Goal: Transaction & Acquisition: Purchase product/service

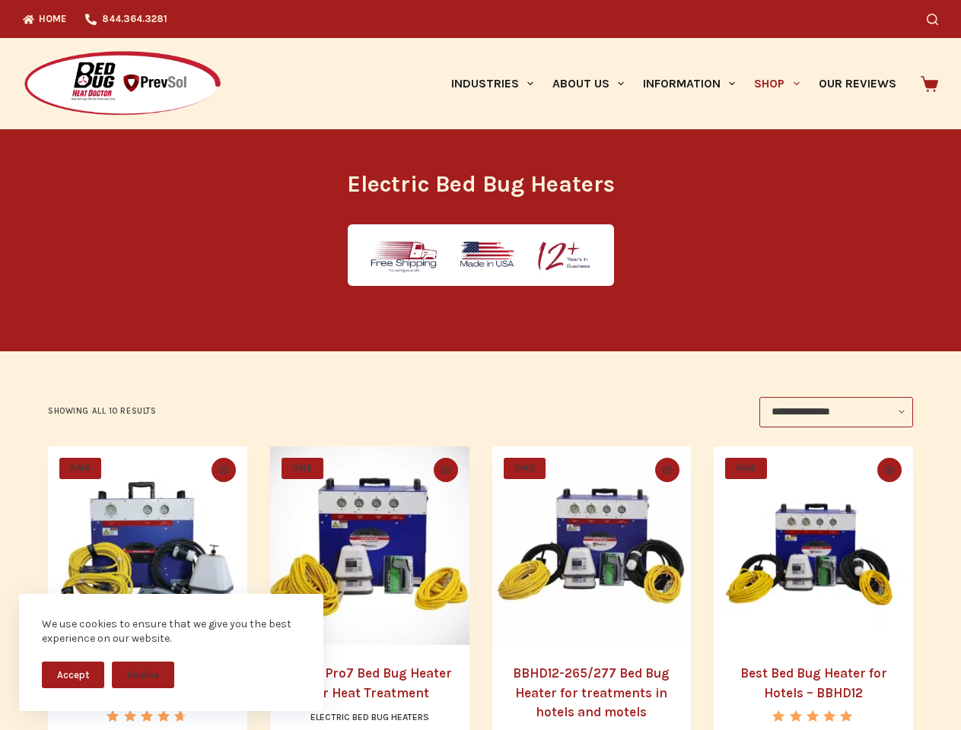
click at [73, 675] on button "Accept" at bounding box center [73, 675] width 62 height 27
click at [143, 675] on button "Decline" at bounding box center [143, 675] width 62 height 27
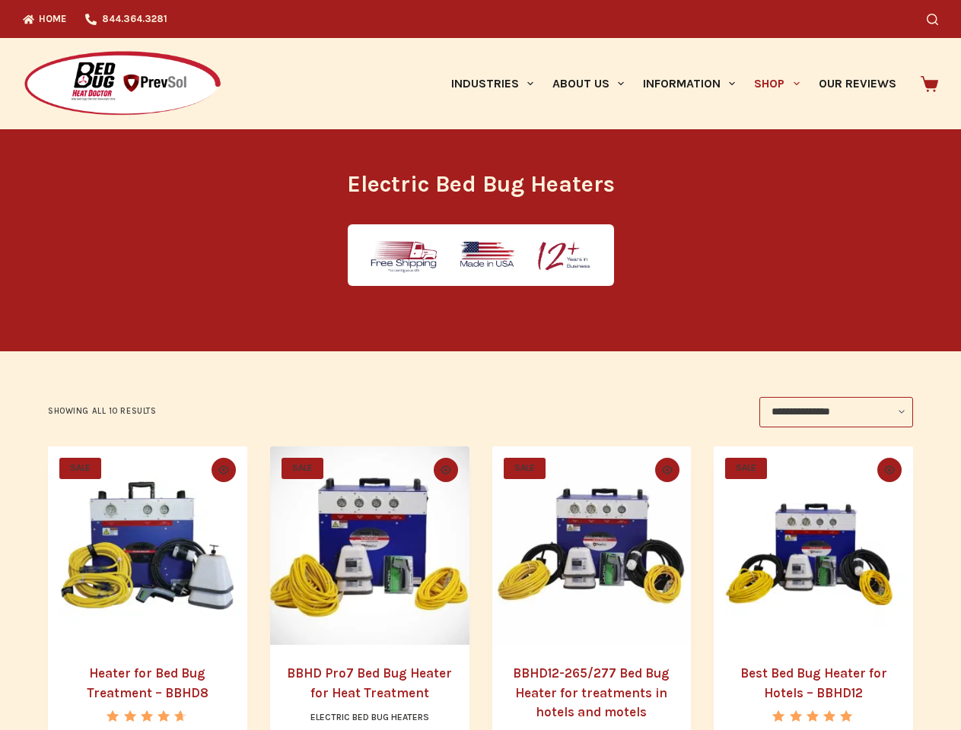
click at [938, 19] on icon "Search" at bounding box center [931, 19] width 11 height 11
click at [497, 84] on link "Industries" at bounding box center [491, 83] width 101 height 91
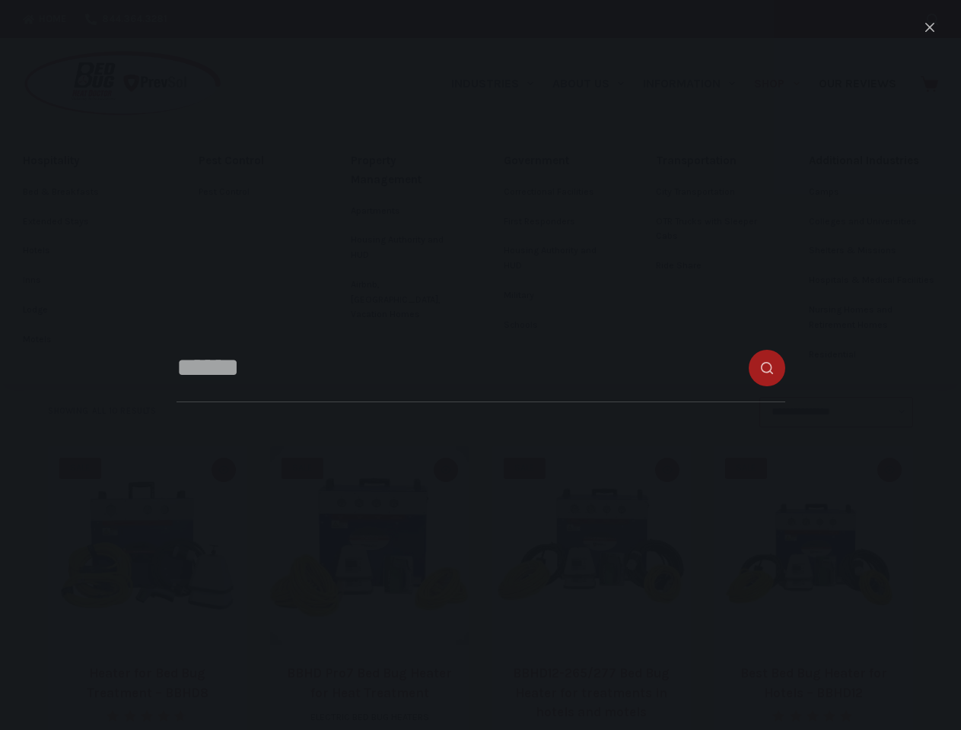
click at [594, 84] on link "About Us" at bounding box center [587, 83] width 91 height 91
click at [695, 84] on link "Information" at bounding box center [689, 83] width 111 height 91
click at [783, 84] on link "Shop" at bounding box center [777, 83] width 64 height 91
click at [221, 470] on icon "Quick view toggle" at bounding box center [223, 469] width 11 height 8
click at [446, 470] on icon "Quick view toggle" at bounding box center [445, 469] width 11 height 8
